Goal: Contribute content

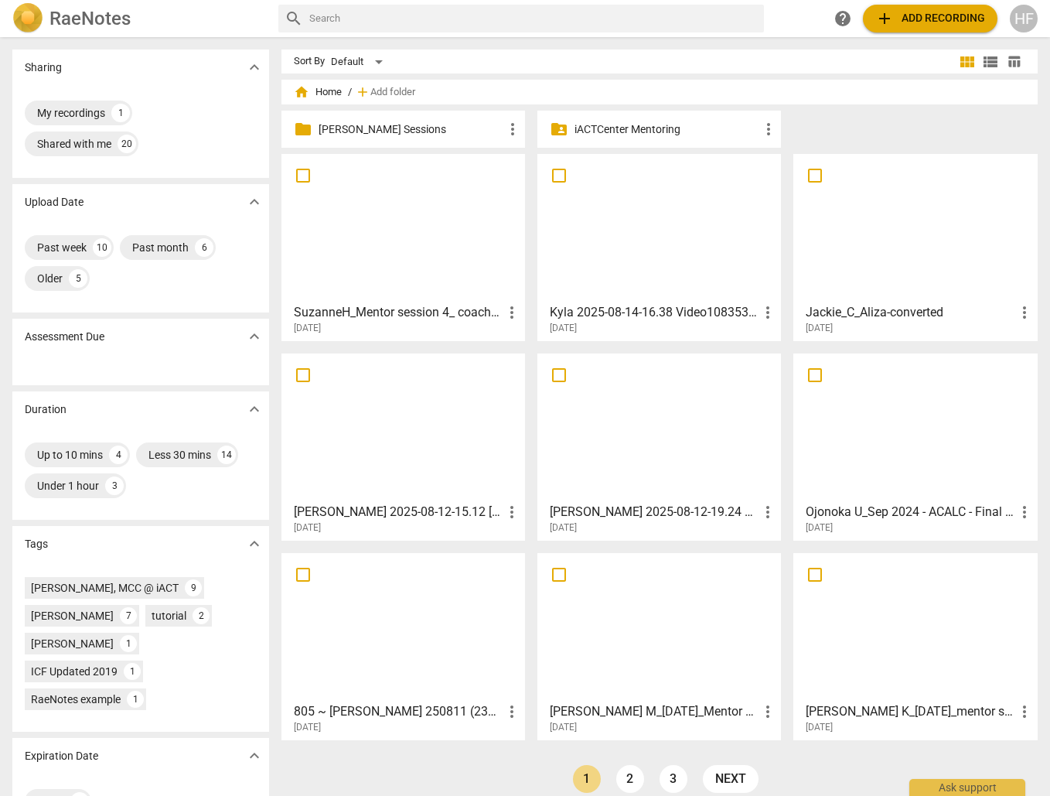
click at [1020, 15] on div "HF" at bounding box center [1024, 19] width 28 height 28
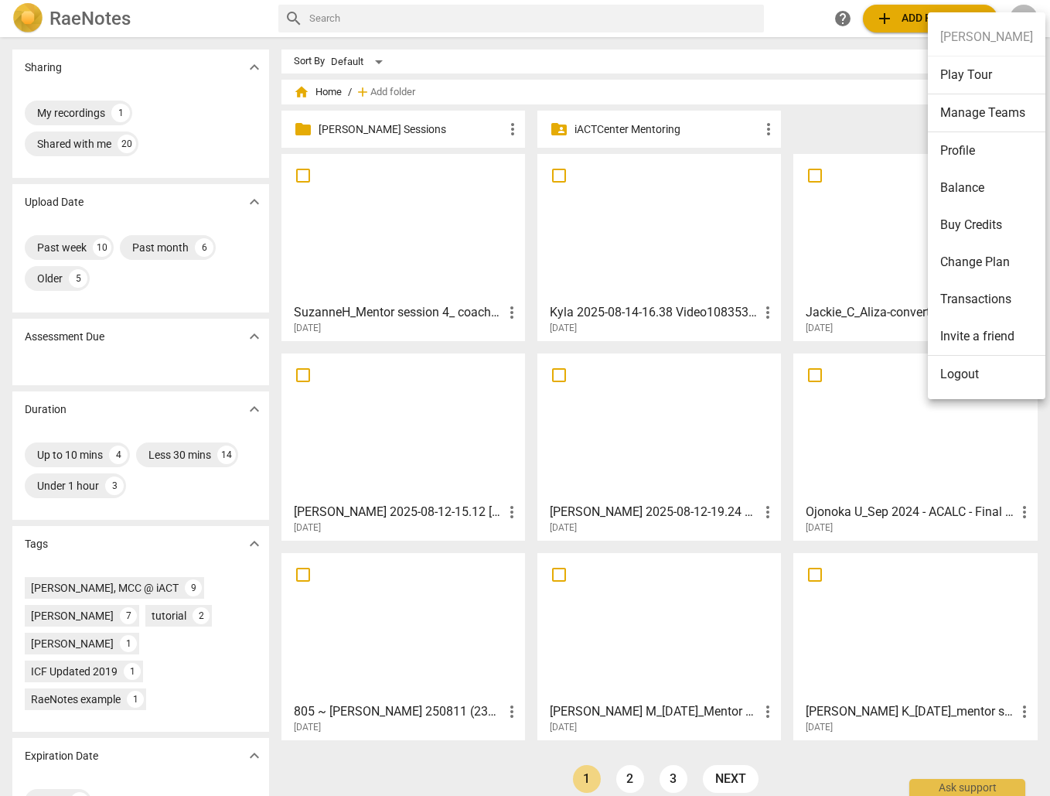
click at [814, 132] on div at bounding box center [525, 398] width 1050 height 796
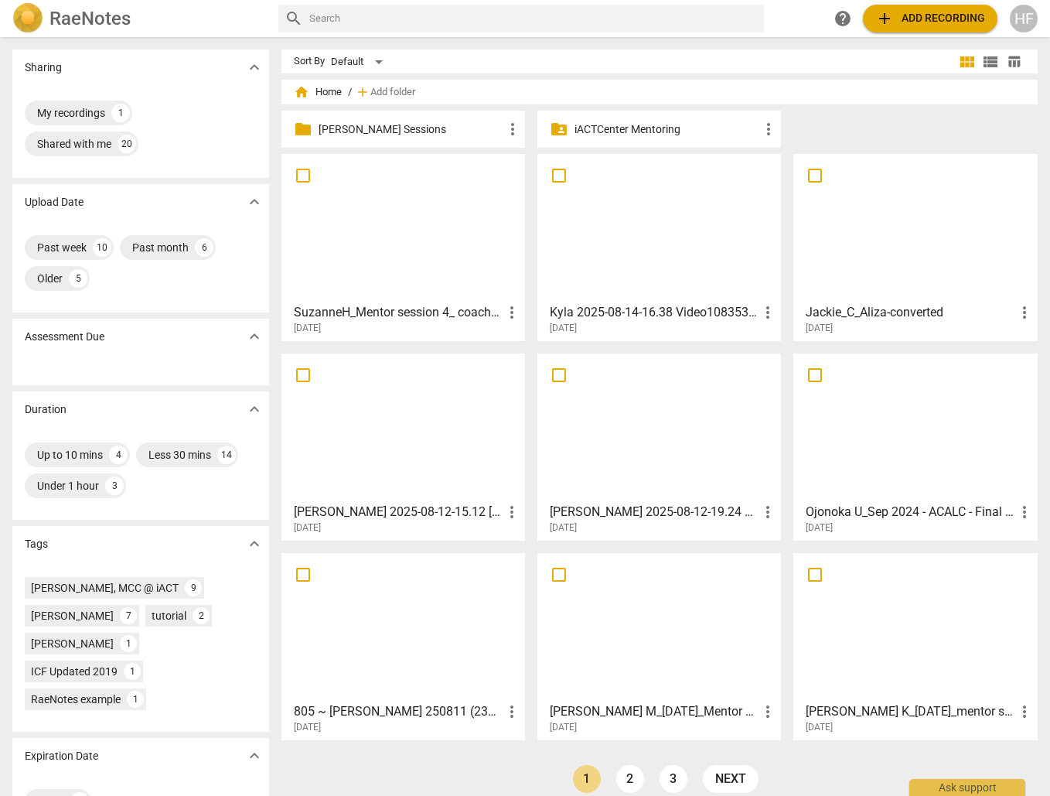
click at [424, 118] on div "folder [PERSON_NAME] Sessions more_vert" at bounding box center [403, 129] width 244 height 37
click at [414, 126] on p "[PERSON_NAME] Sessions" at bounding box center [411, 129] width 185 height 16
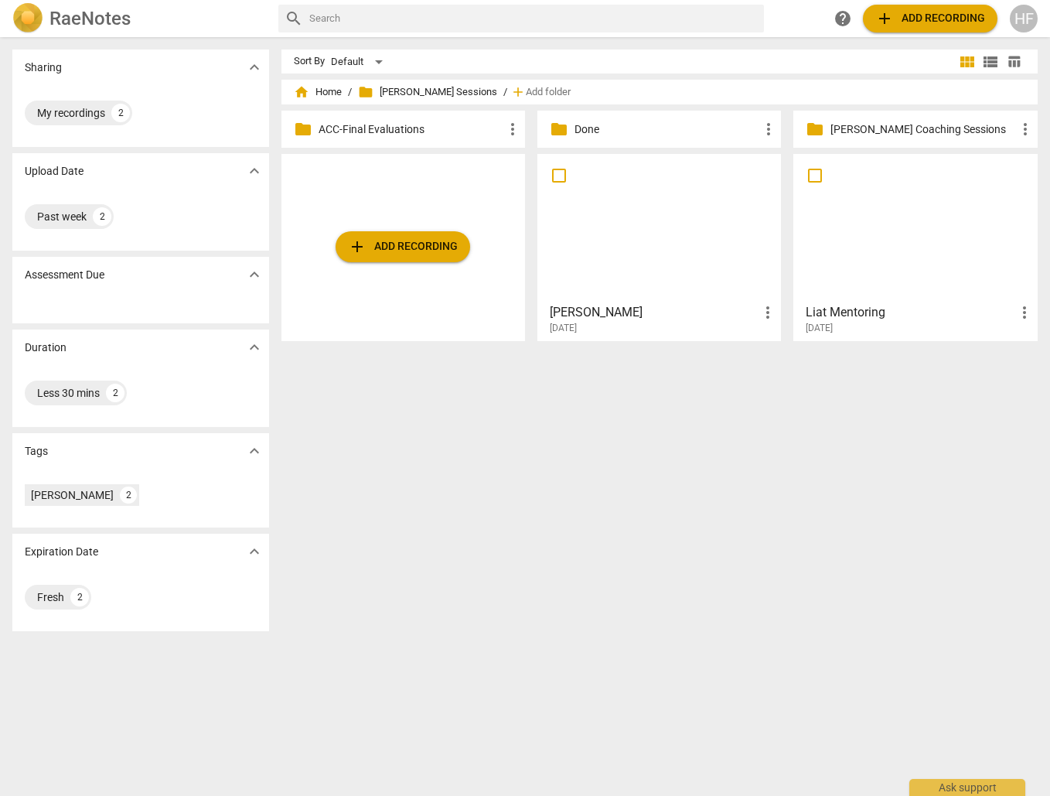
click at [404, 246] on span "add Add recording" at bounding box center [403, 246] width 110 height 19
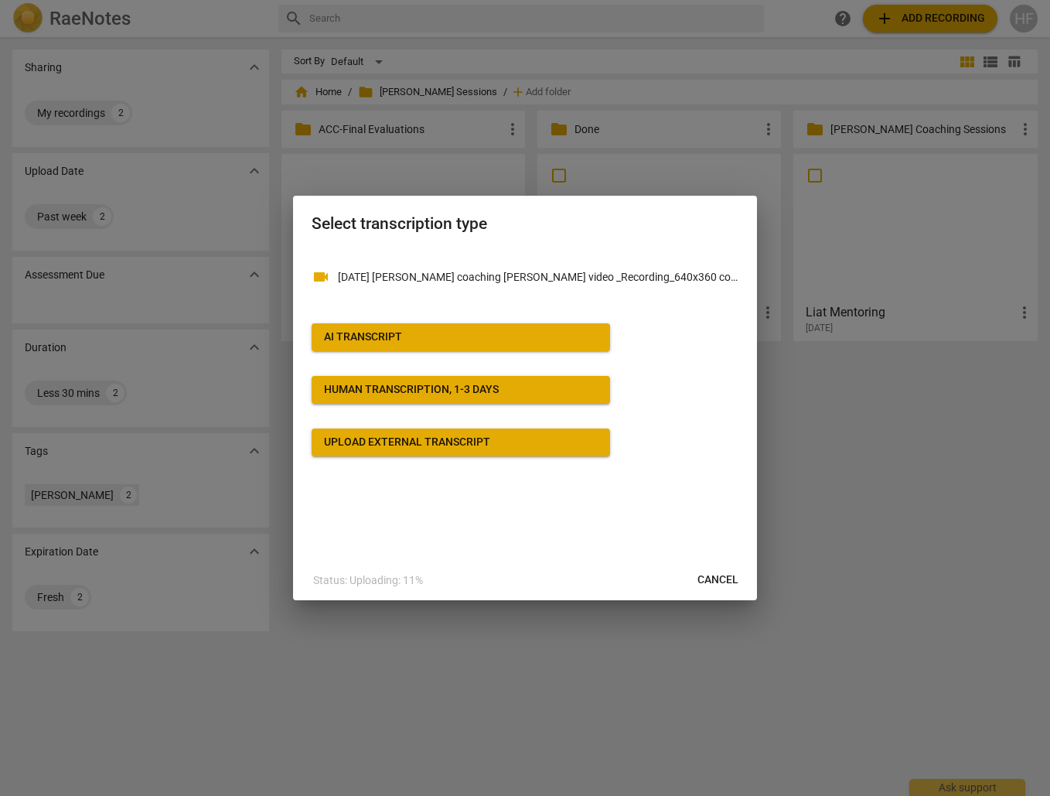
click at [551, 340] on span "AI Transcript" at bounding box center [461, 336] width 274 height 15
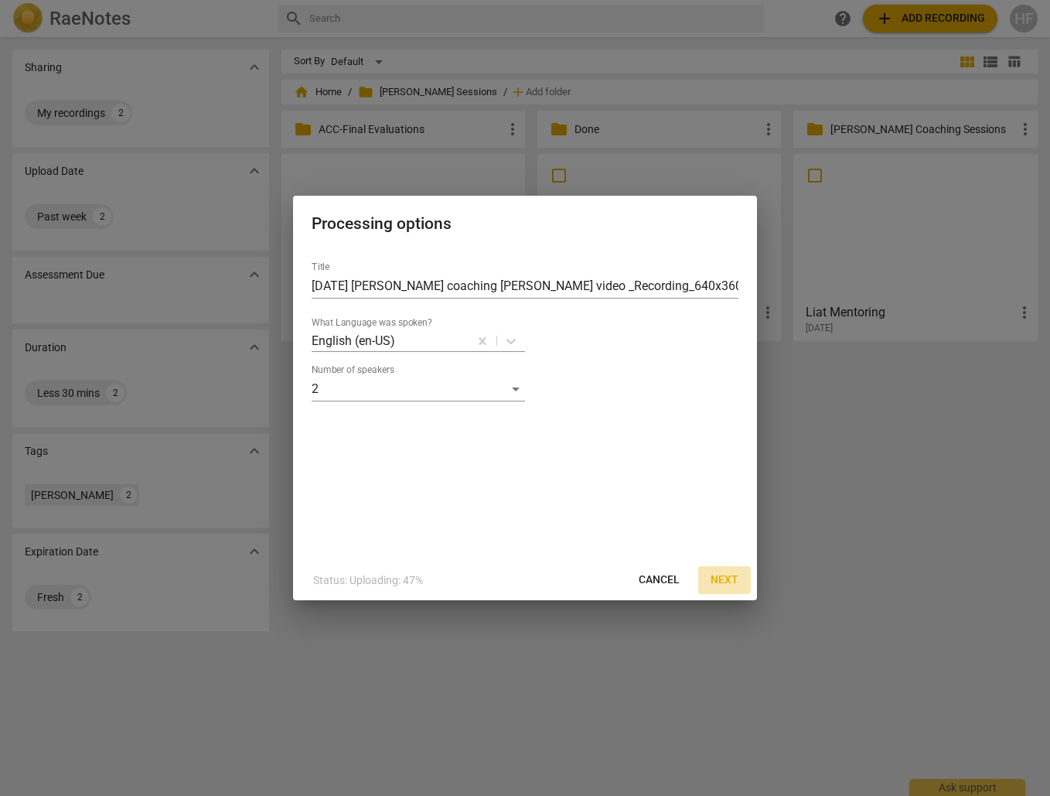
click at [736, 578] on span "Next" at bounding box center [724, 579] width 28 height 15
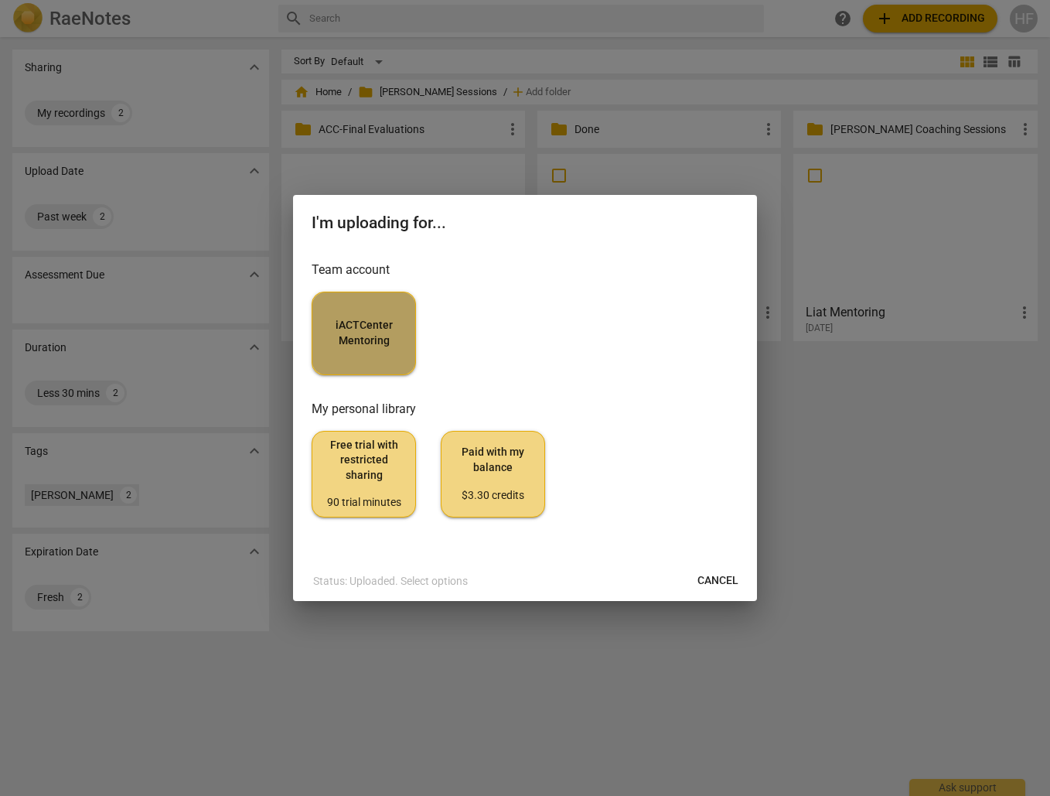
click at [382, 319] on span "iACTCenter Mentoring" at bounding box center [364, 333] width 78 height 30
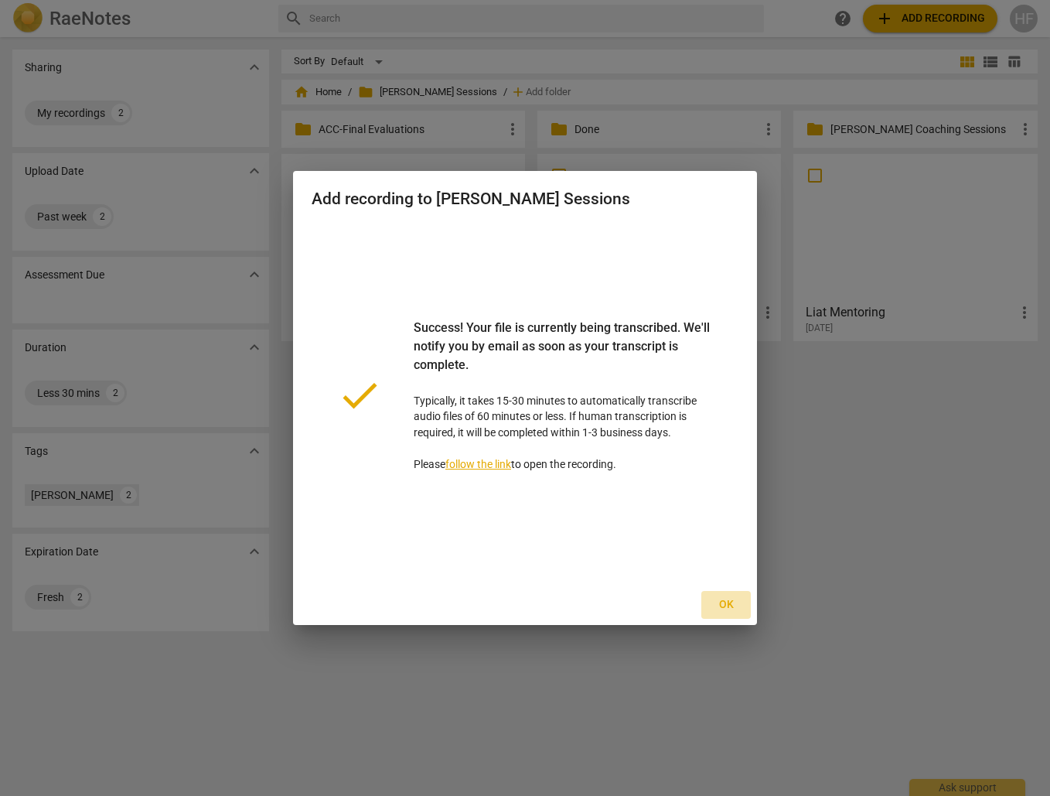
click at [728, 596] on button "Ok" at bounding box center [725, 605] width 49 height 28
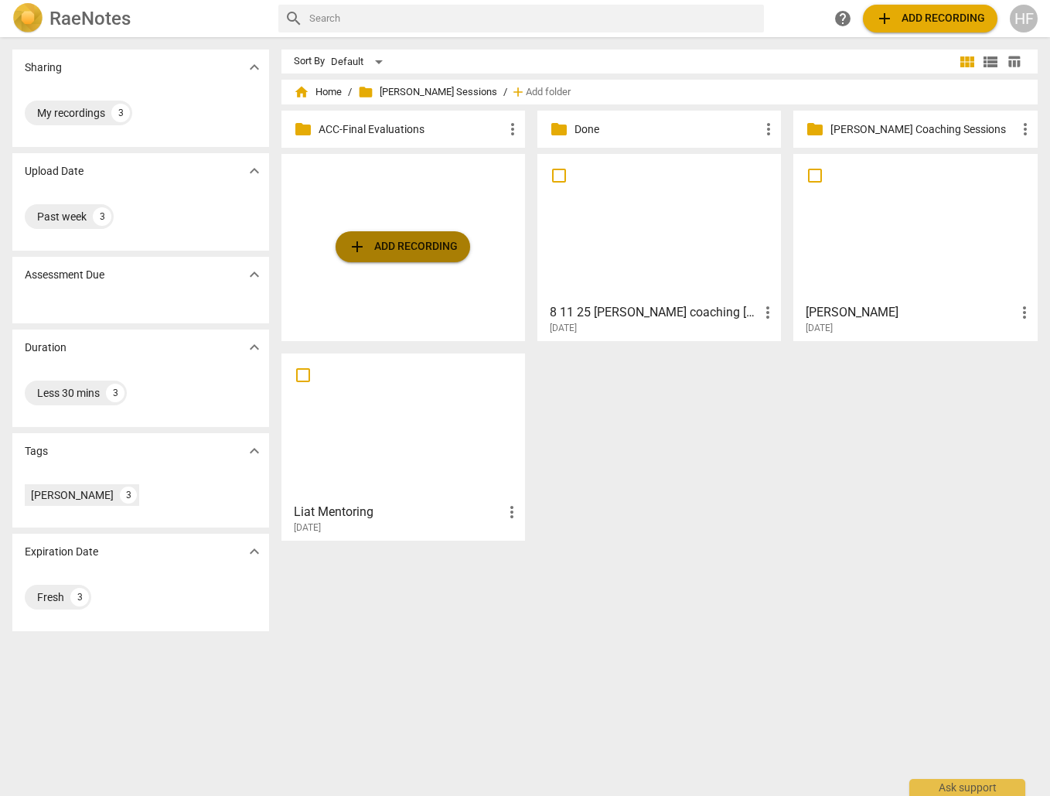
click at [441, 251] on span "add Add recording" at bounding box center [403, 246] width 110 height 19
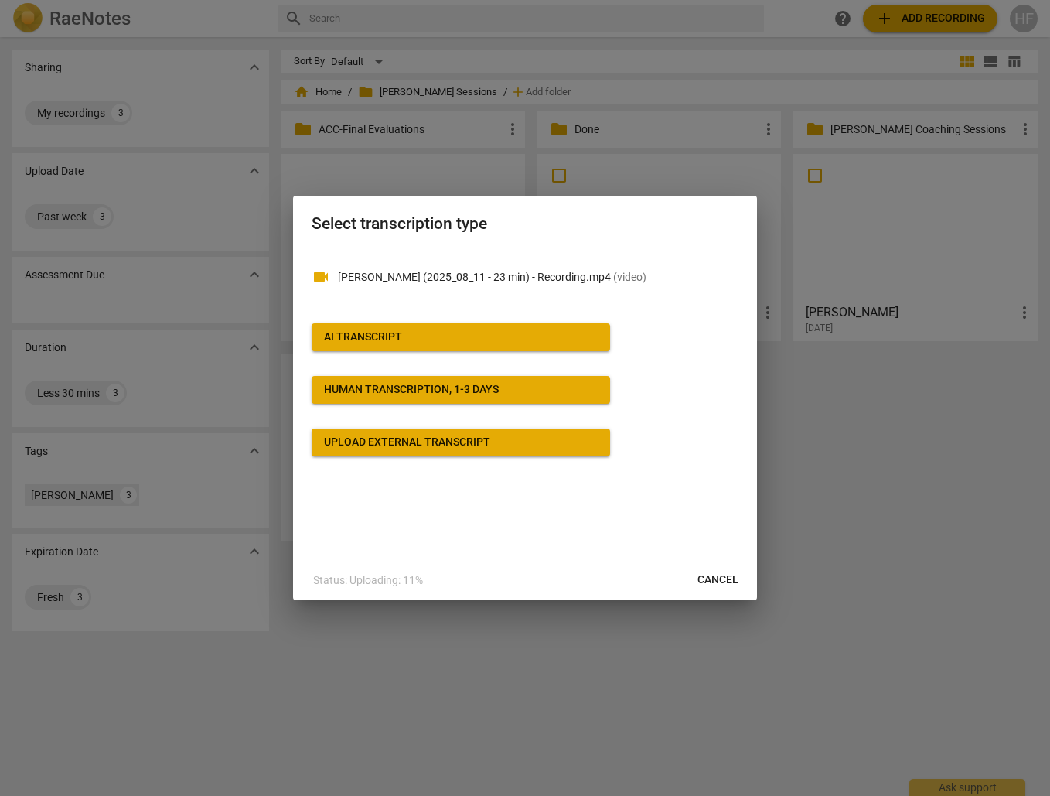
click at [503, 340] on span "AI Transcript" at bounding box center [461, 336] width 274 height 15
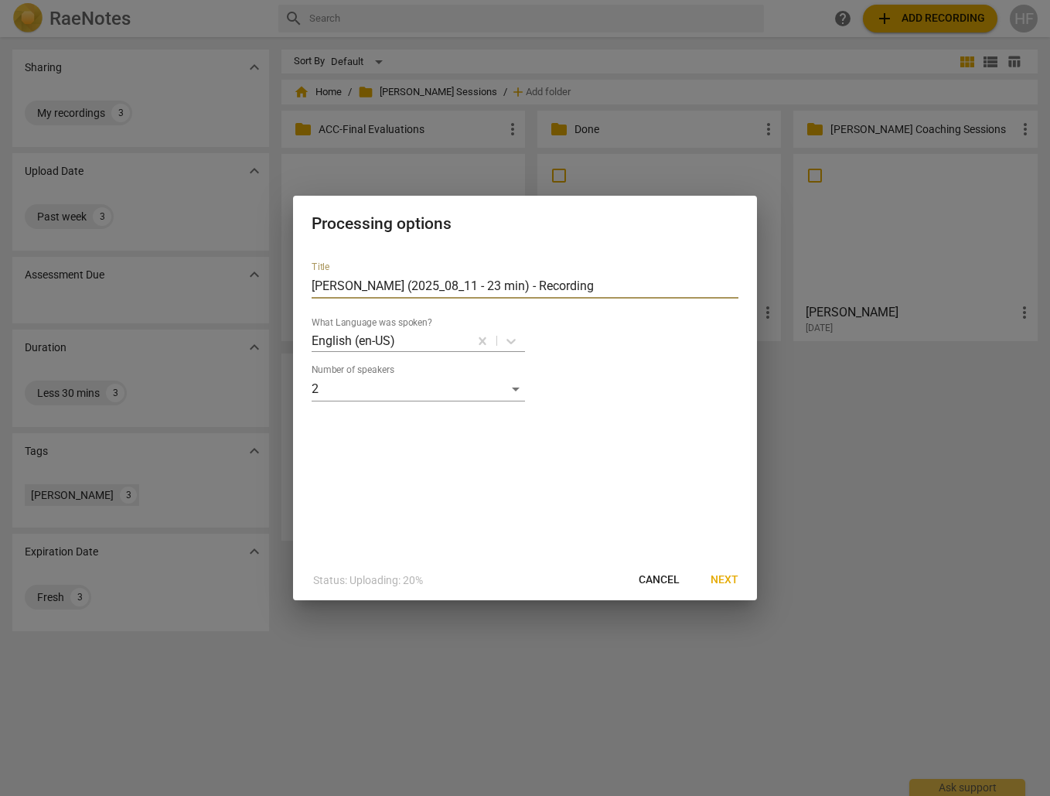
drag, startPoint x: 375, startPoint y: 283, endPoint x: 295, endPoint y: 283, distance: 79.6
click at [295, 283] on div "Title [PERSON_NAME] (2025_08_11 - 23 min) - Recording What Language was spoken?…" at bounding box center [525, 404] width 464 height 311
drag, startPoint x: 509, startPoint y: 284, endPoint x: 298, endPoint y: 288, distance: 211.9
click at [298, 288] on div "Title (2025_08_11 - 23 min) - Recording What Language was spoken? English (en-U…" at bounding box center [525, 404] width 464 height 311
paste input "[PERSON_NAME] K"
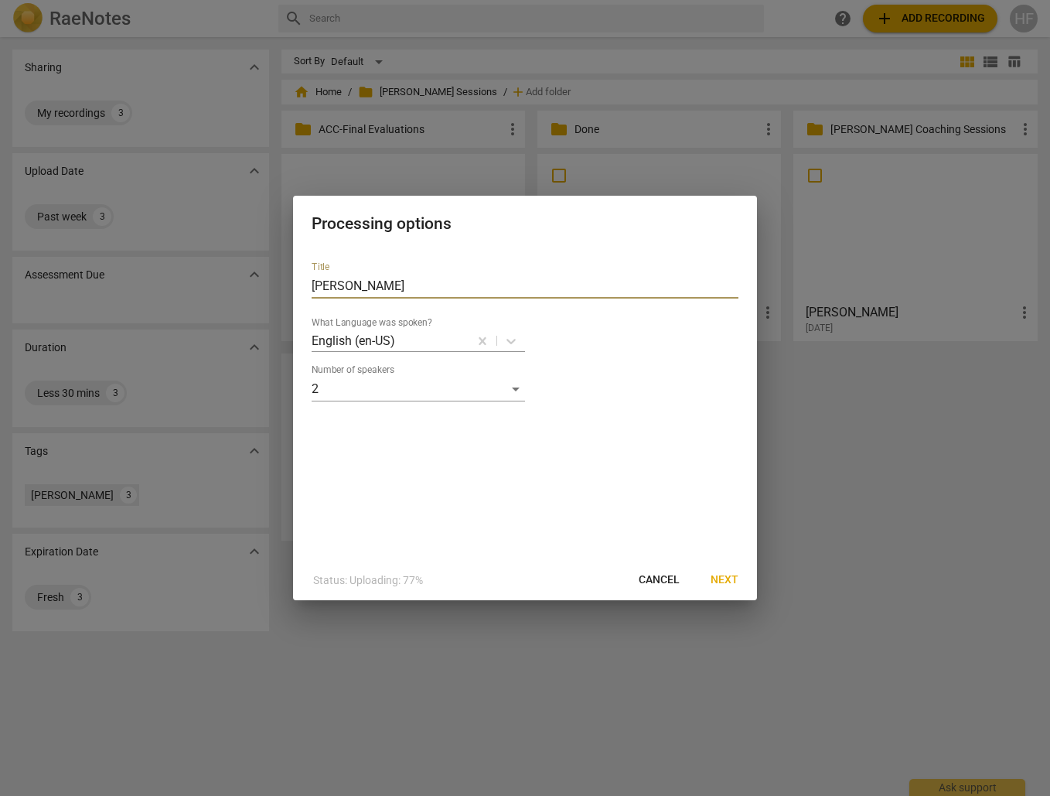
type input "[PERSON_NAME]"
click at [727, 572] on span "Next" at bounding box center [724, 579] width 28 height 15
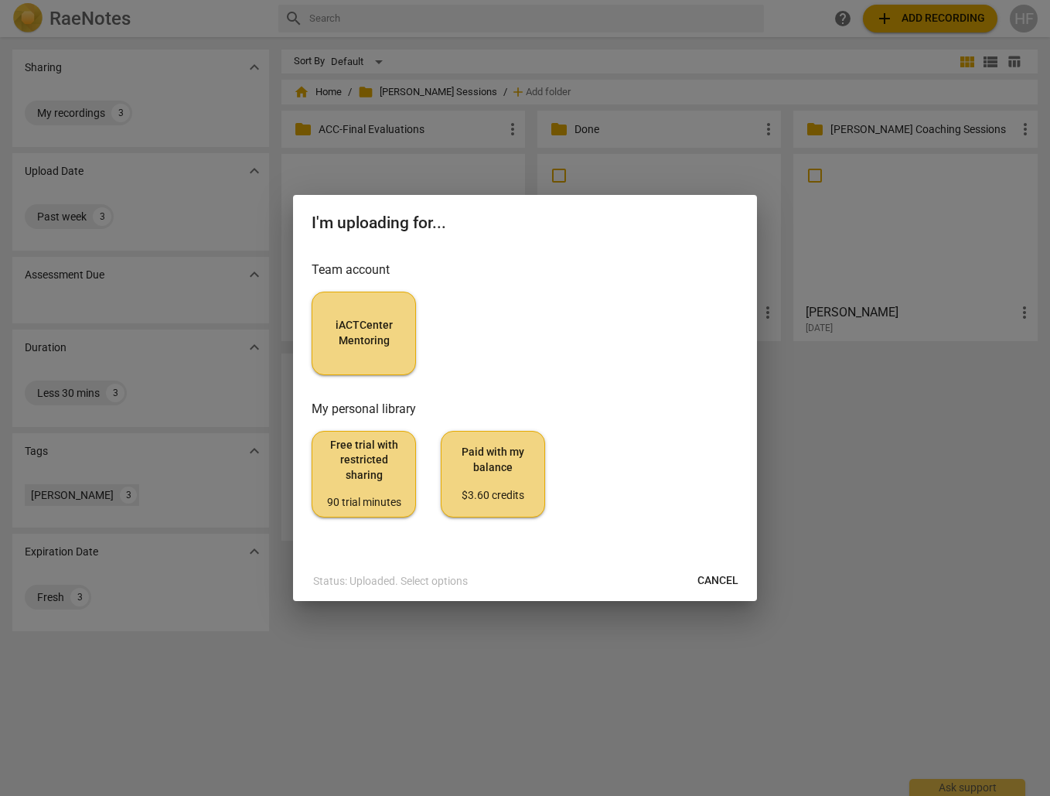
click at [369, 328] on span "iACTCenter Mentoring" at bounding box center [364, 333] width 78 height 30
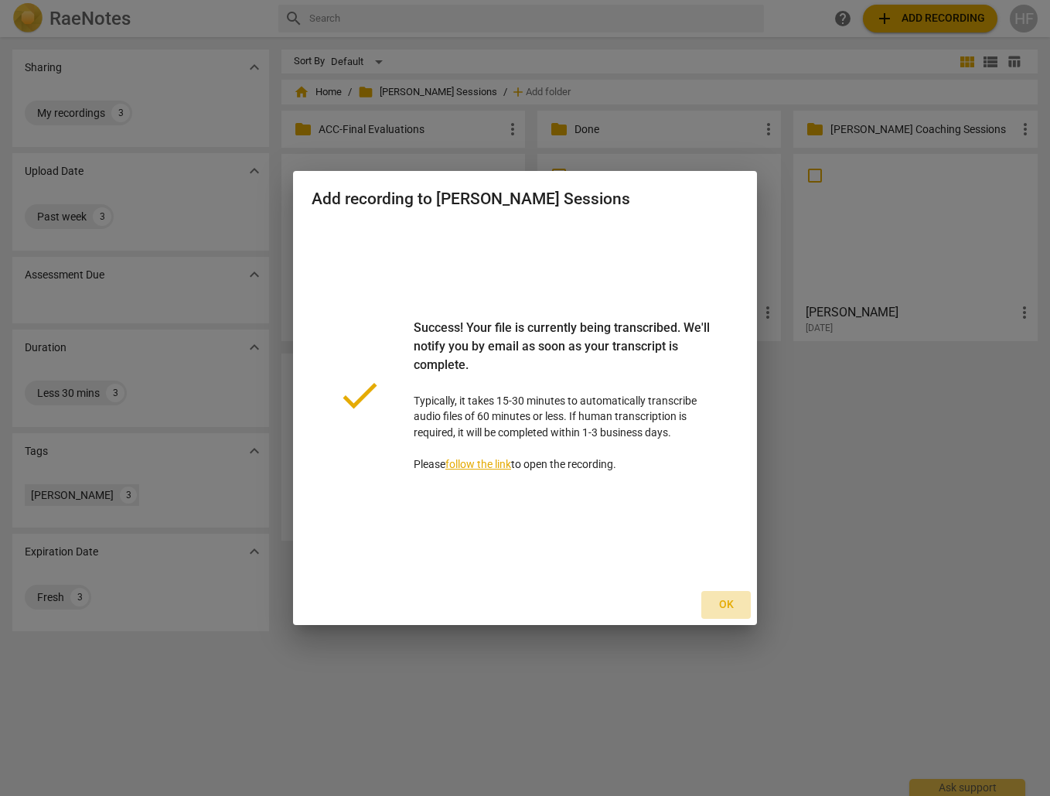
click at [738, 606] on span "Ok" at bounding box center [726, 604] width 25 height 15
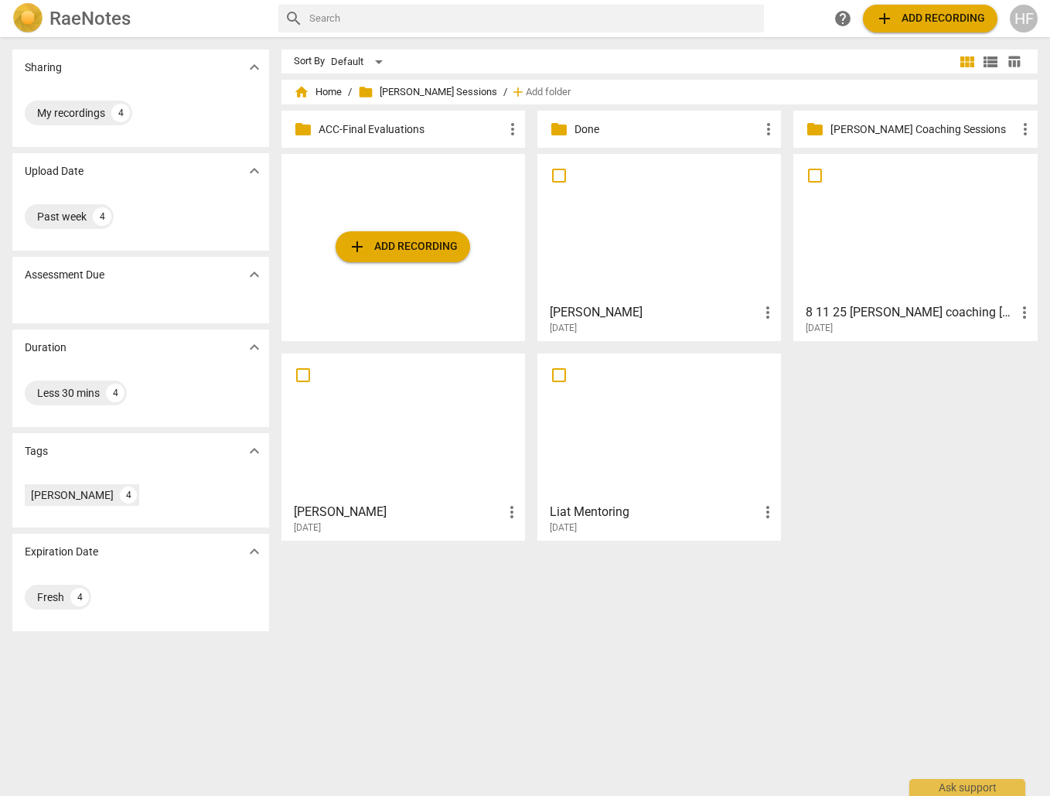
click at [1029, 19] on div "HF" at bounding box center [1024, 19] width 28 height 28
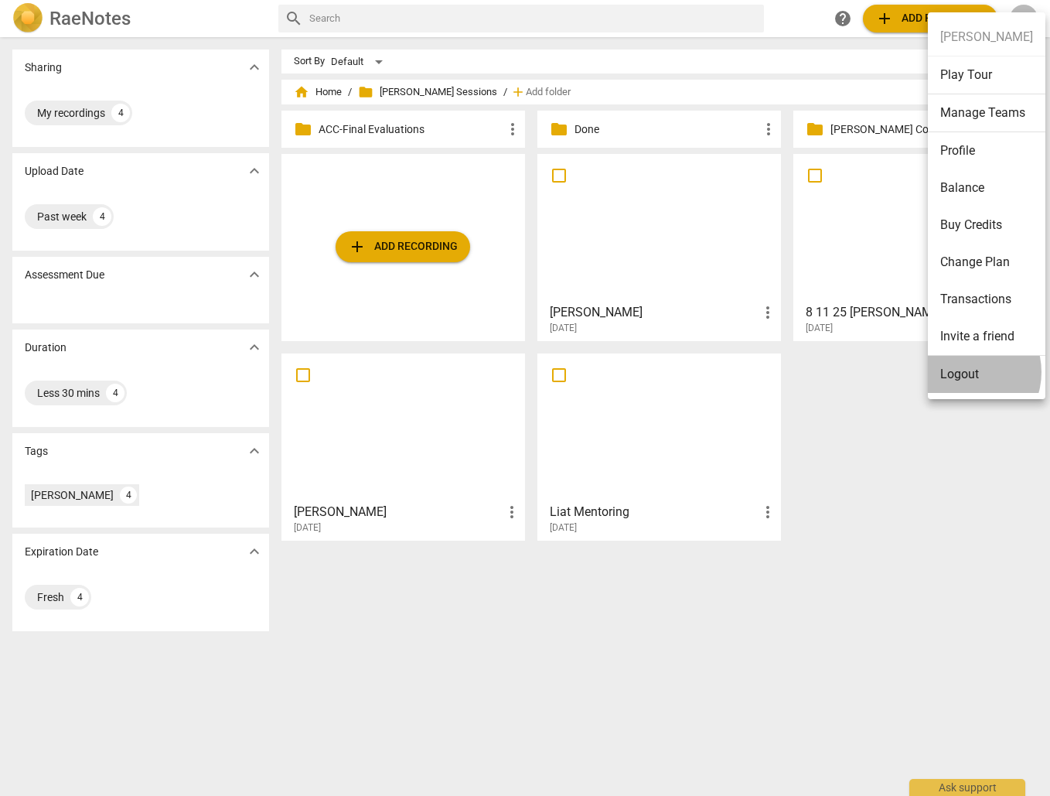
click at [963, 372] on li "Logout" at bounding box center [987, 374] width 118 height 37
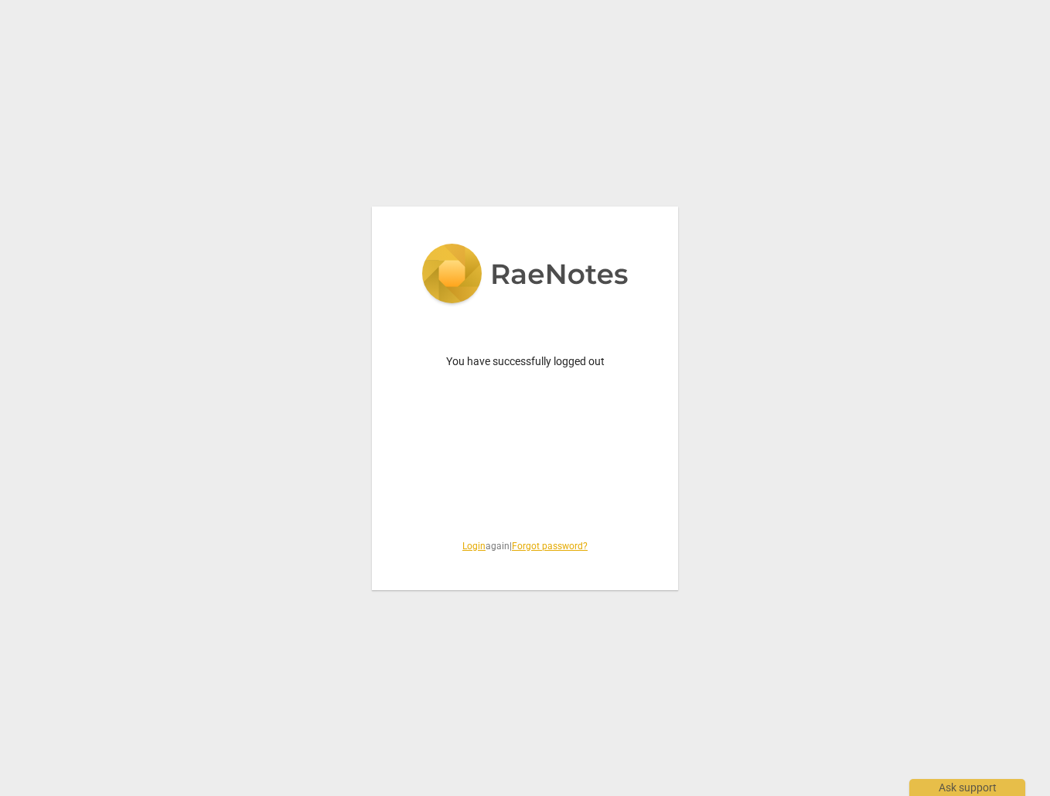
click at [472, 551] on link "Login" at bounding box center [473, 545] width 23 height 11
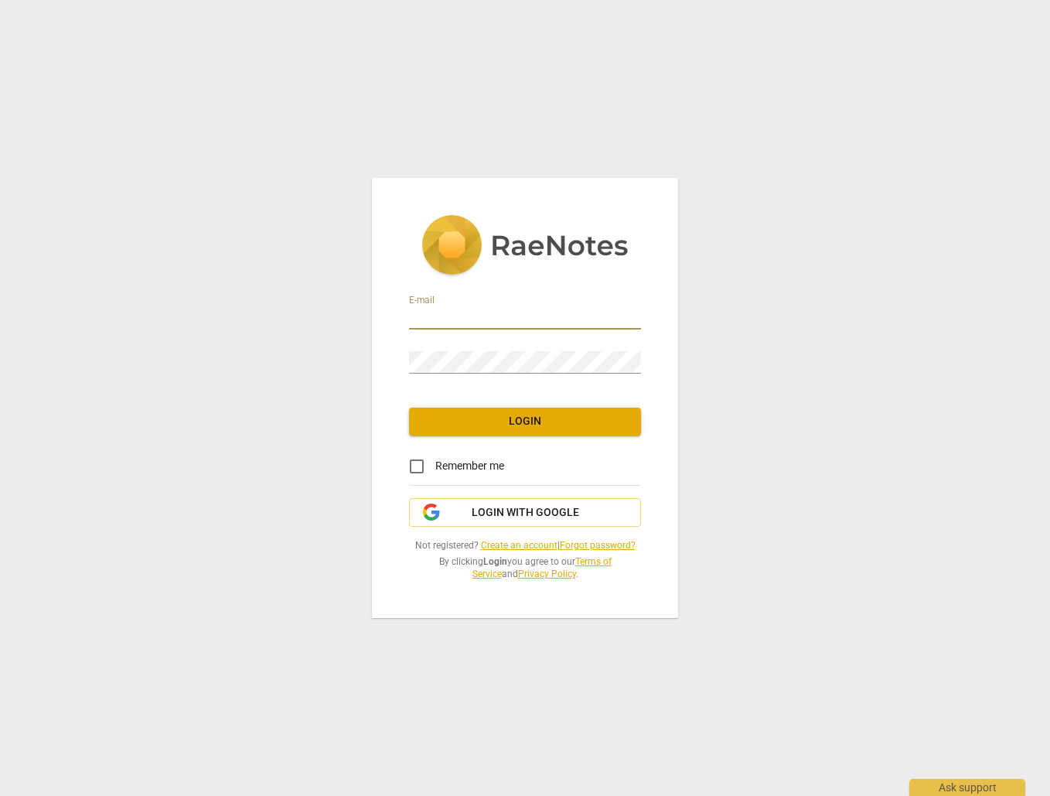
type input "[EMAIL_ADDRESS][DOMAIN_NAME]"
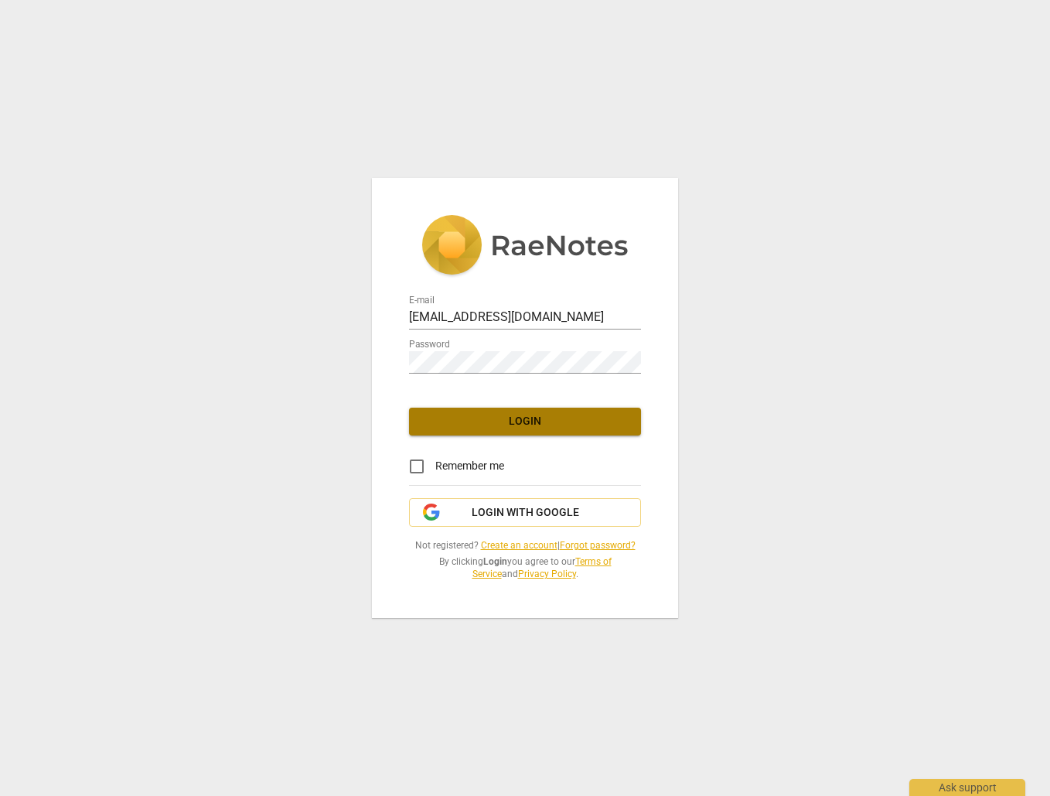
click at [552, 417] on span "Login" at bounding box center [524, 421] width 207 height 15
